Goal: Task Accomplishment & Management: Use online tool/utility

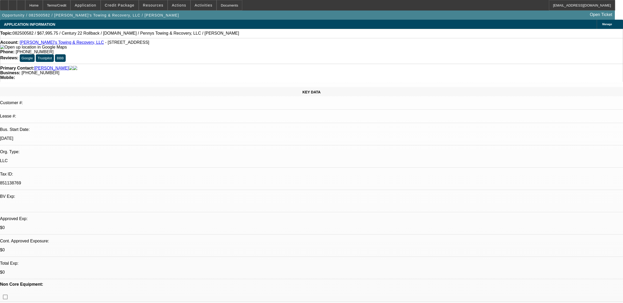
select select "0.15"
select select "2"
select select "0.1"
select select "4"
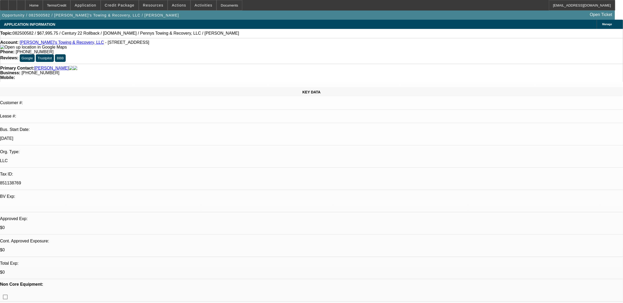
drag, startPoint x: 144, startPoint y: 45, endPoint x: 17, endPoint y: 29, distance: 127.4
drag, startPoint x: 17, startPoint y: 29, endPoint x: 147, endPoint y: 55, distance: 131.9
click at [147, 64] on div "Primary Contact: Strong, Robert Business: (315) 676-2230 Mobile:" at bounding box center [311, 73] width 623 height 18
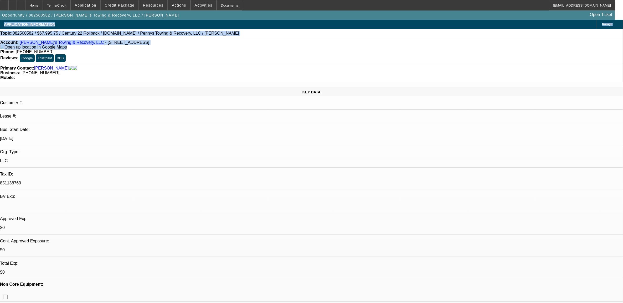
drag, startPoint x: 147, startPoint y: 50, endPoint x: 3, endPoint y: 28, distance: 146.2
click at [157, 46] on div "Account: Penny's Towing & Recovery, LLC - PO Box 139, Central Square, NY 13036" at bounding box center [311, 44] width 622 height 9
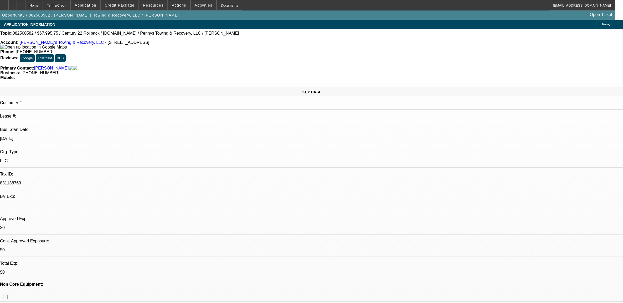
click at [154, 49] on div "Account: Penny's Towing & Recovery, LLC - PO Box 139, Central Square, NY 13036" at bounding box center [311, 44] width 622 height 9
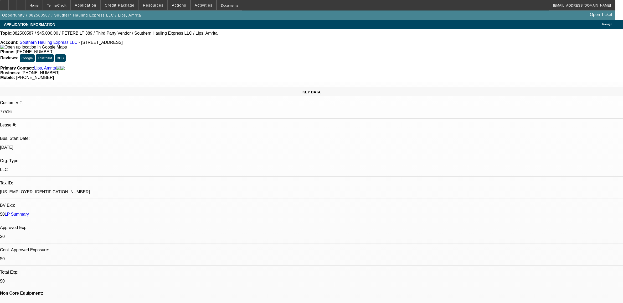
select select "0.1"
select select "2"
select select "0.1"
select select "4"
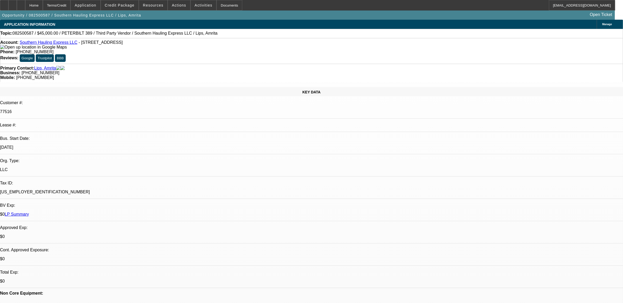
click at [53, 44] on link "Southern Hauling Express LLC" at bounding box center [49, 42] width 58 height 4
select select "0"
select select "6"
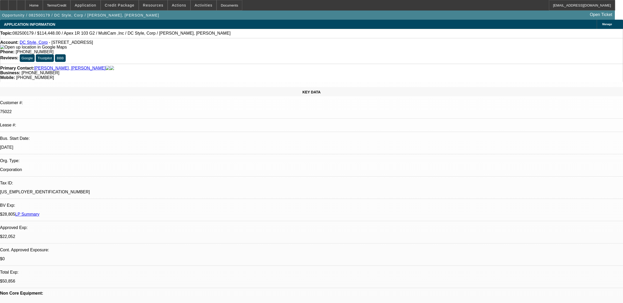
select select "0"
select select "6"
select select "0"
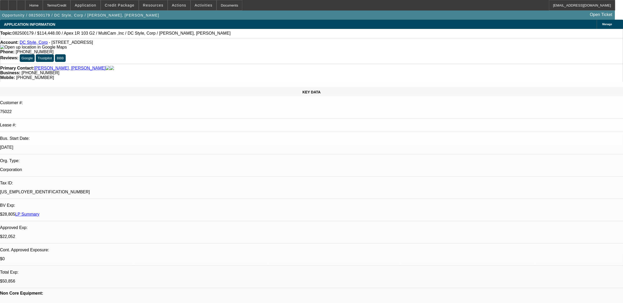
select select "0"
select select "6"
select select "0"
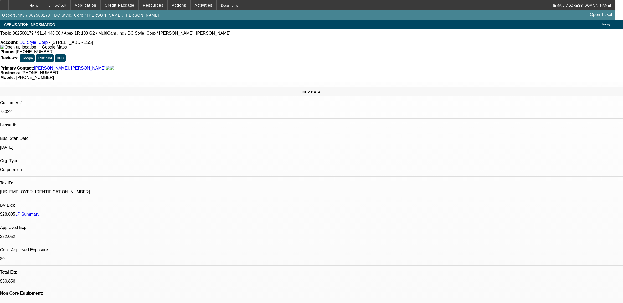
select select "0"
select select "6"
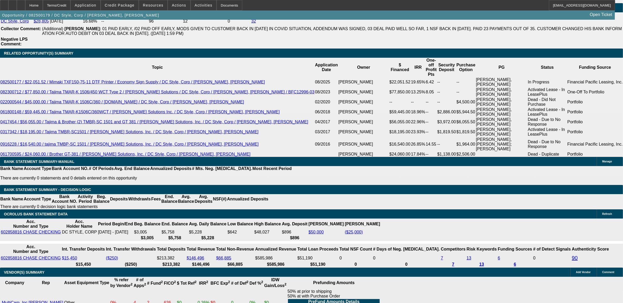
scroll to position [910, 0]
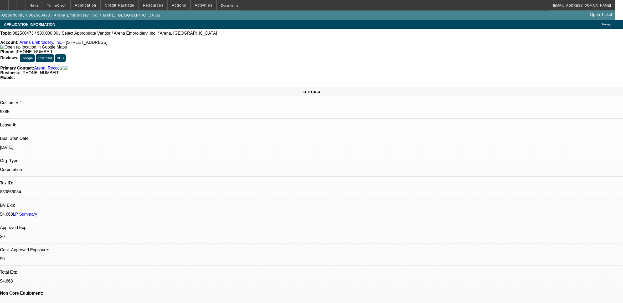
select select "0"
select select "2"
select select "0.1"
select select "4"
